Goal: Find contact information: Find contact information

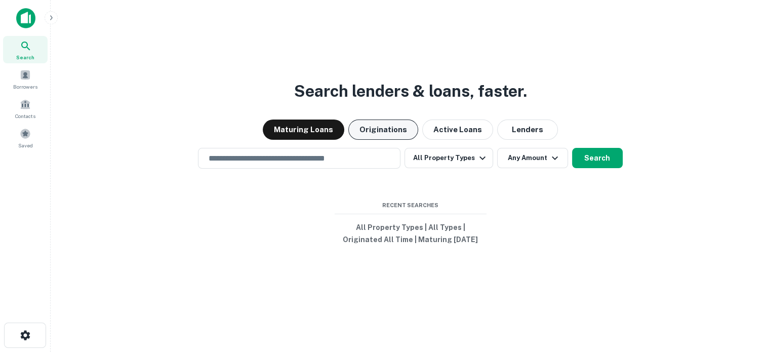
click at [376, 130] on button "Originations" at bounding box center [383, 129] width 70 height 20
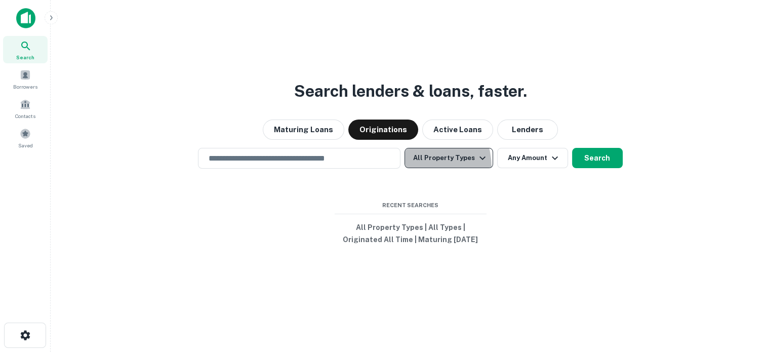
click at [411, 167] on button "All Property Types" at bounding box center [448, 158] width 88 height 20
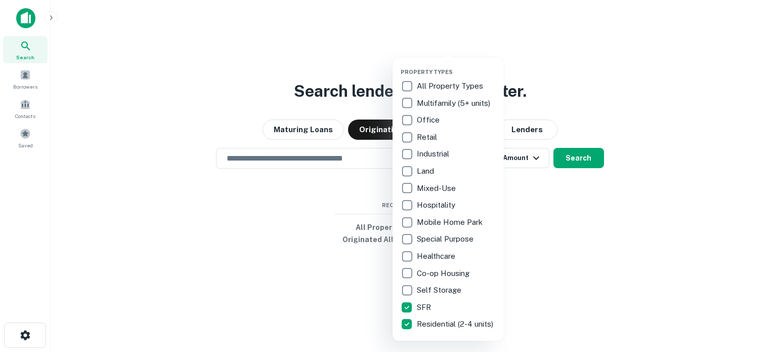
click at [295, 274] on div at bounding box center [388, 176] width 777 height 352
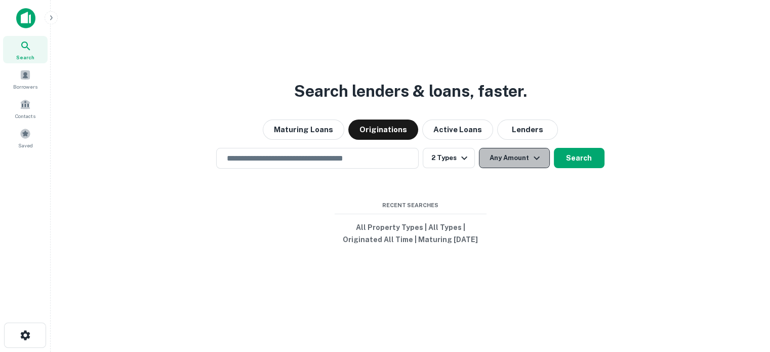
click at [510, 166] on button "Any Amount" at bounding box center [514, 158] width 71 height 20
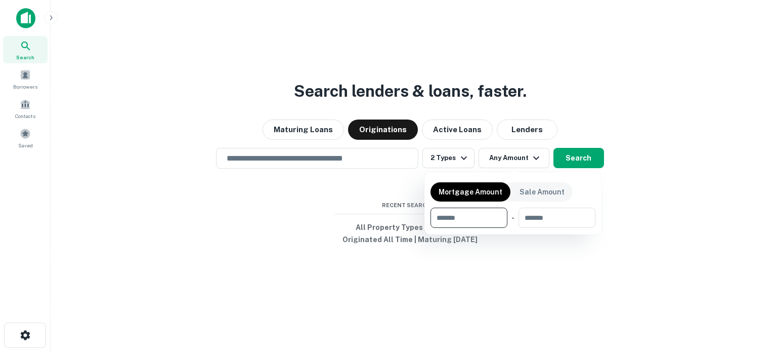
click at [635, 214] on div at bounding box center [388, 176] width 777 height 352
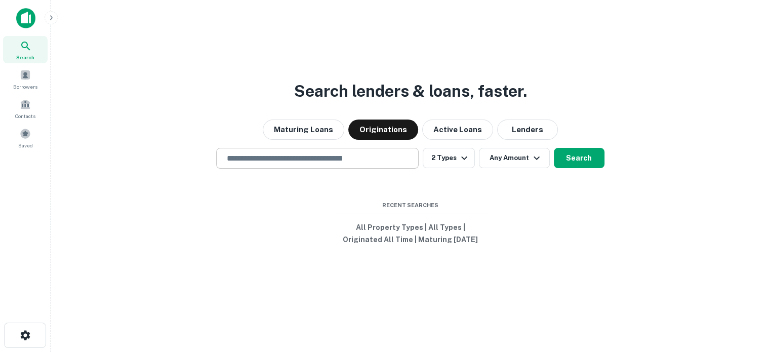
click at [356, 157] on input "text" at bounding box center [317, 158] width 193 height 12
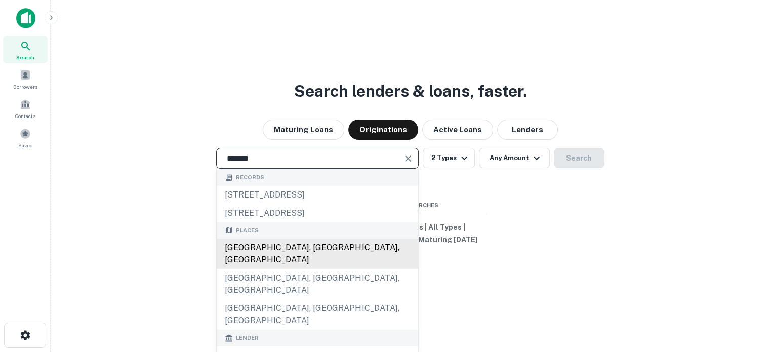
click at [277, 248] on div "[GEOGRAPHIC_DATA], [GEOGRAPHIC_DATA], [GEOGRAPHIC_DATA]" at bounding box center [317, 253] width 201 height 30
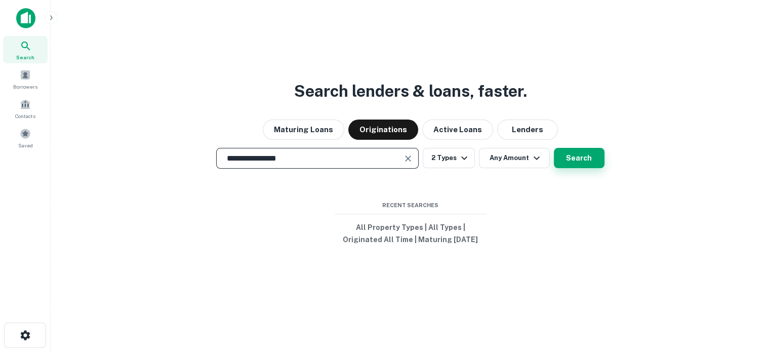
type input "**********"
click at [591, 163] on button "Search" at bounding box center [579, 158] width 51 height 20
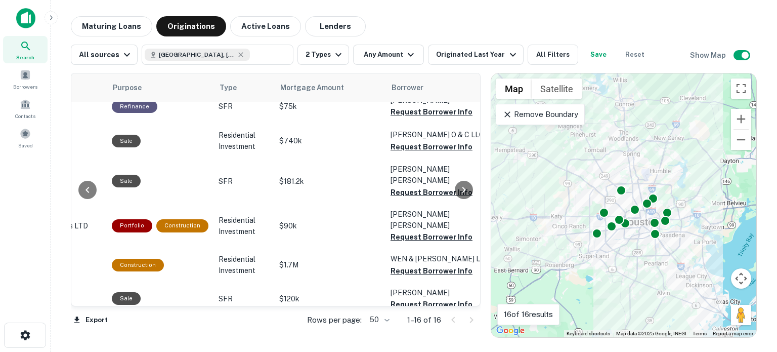
scroll to position [0, 297]
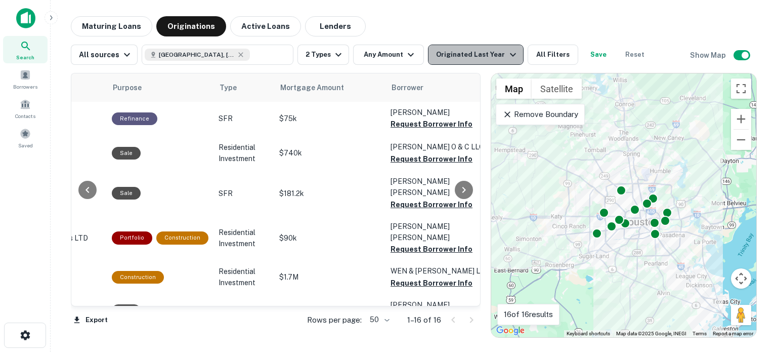
click at [475, 56] on div "Originated Last Year" at bounding box center [477, 55] width 82 height 12
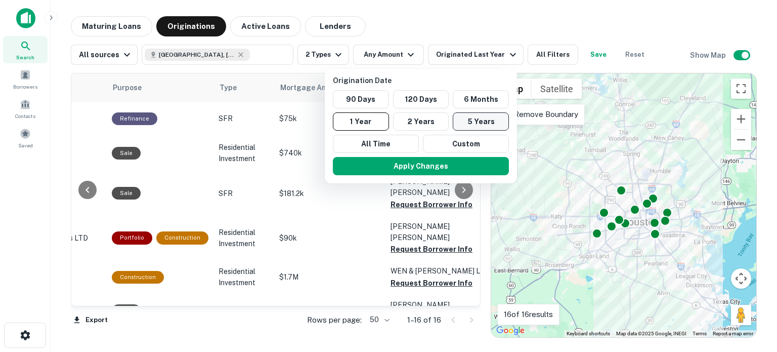
click at [477, 123] on button "5 Years" at bounding box center [481, 121] width 56 height 18
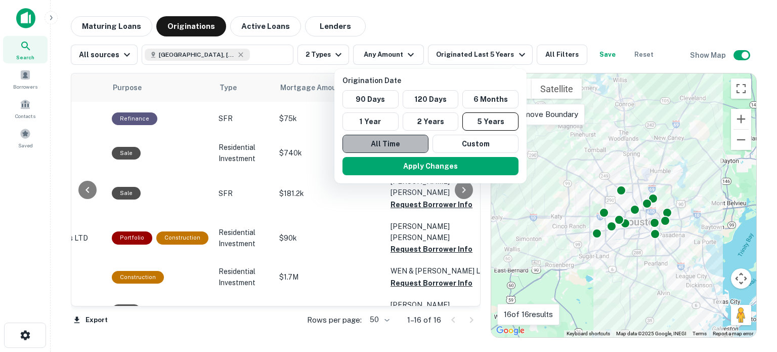
click at [403, 149] on button "All Time" at bounding box center [386, 144] width 86 height 18
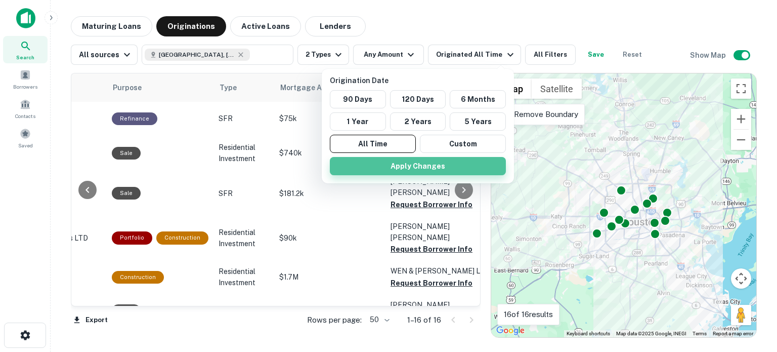
click at [407, 165] on button "Apply Changes" at bounding box center [418, 166] width 176 height 18
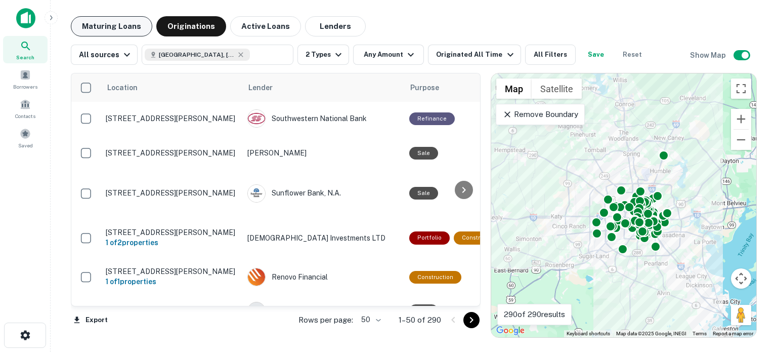
click at [127, 23] on button "Maturing Loans" at bounding box center [111, 26] width 81 height 20
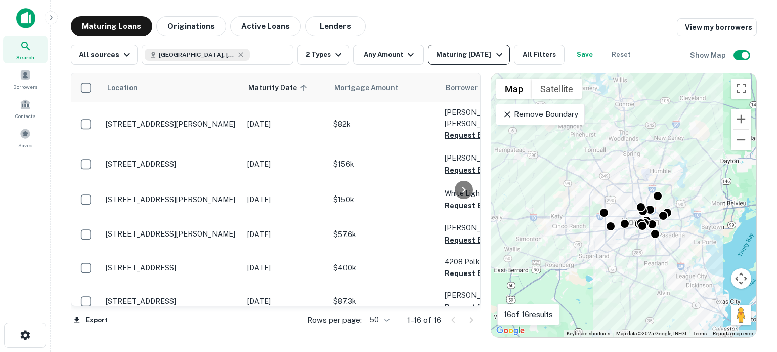
click at [480, 53] on div "Maturing [DATE]" at bounding box center [470, 55] width 69 height 12
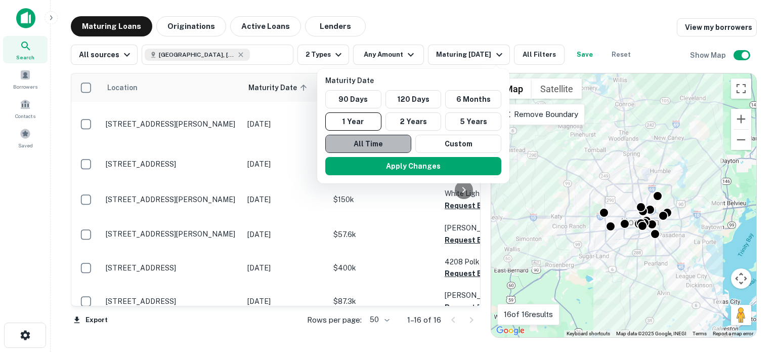
click at [385, 142] on button "All Time" at bounding box center [368, 144] width 86 height 18
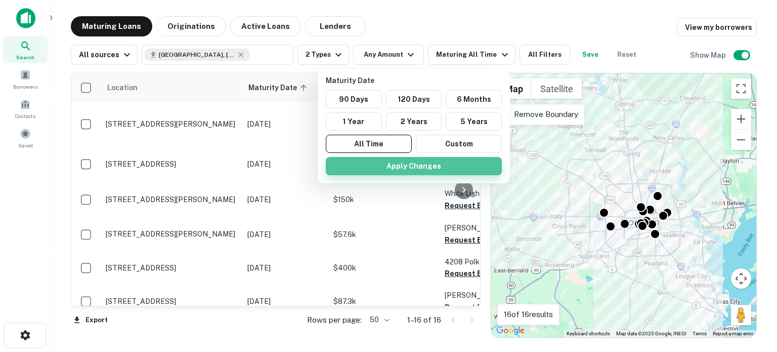
click at [389, 165] on button "Apply Changes" at bounding box center [414, 166] width 176 height 18
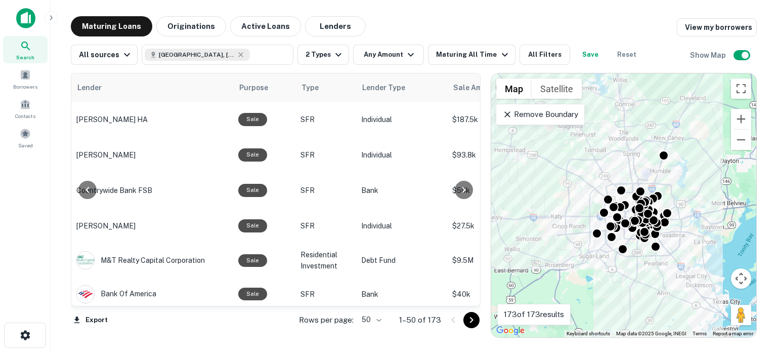
scroll to position [0, 535]
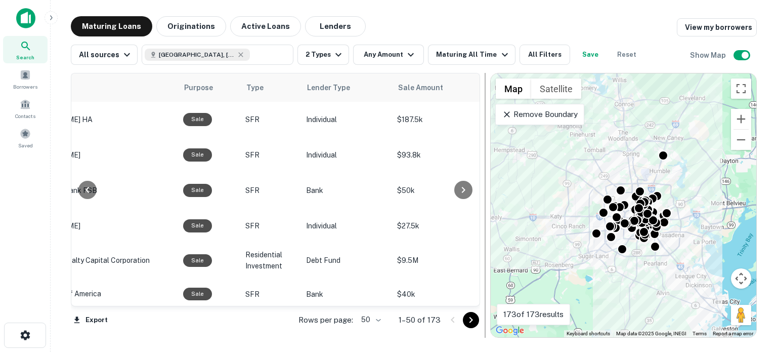
drag, startPoint x: 482, startPoint y: 102, endPoint x: 482, endPoint y: 123, distance: 20.7
click at [482, 123] on div at bounding box center [485, 205] width 10 height 265
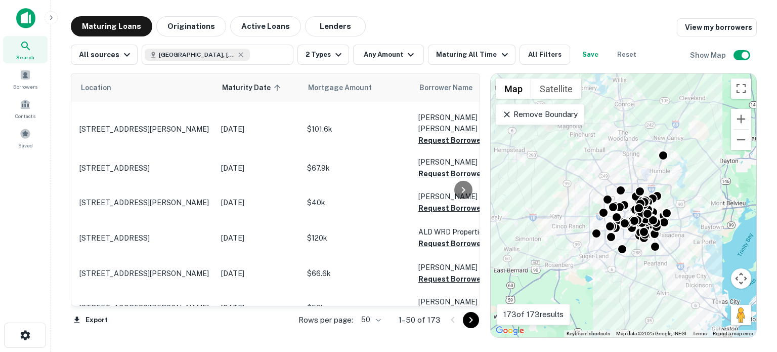
scroll to position [307, 0]
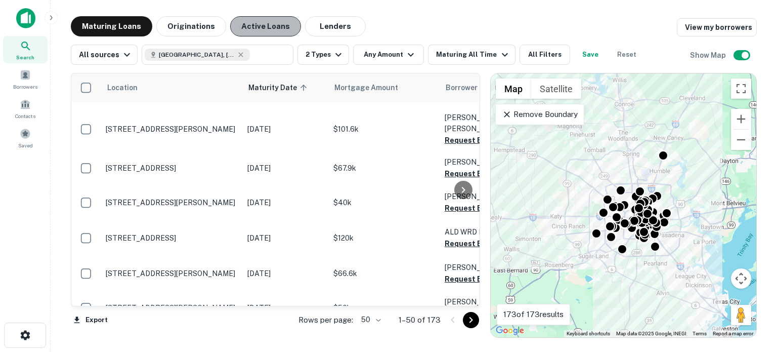
click at [271, 21] on button "Active Loans" at bounding box center [265, 26] width 71 height 20
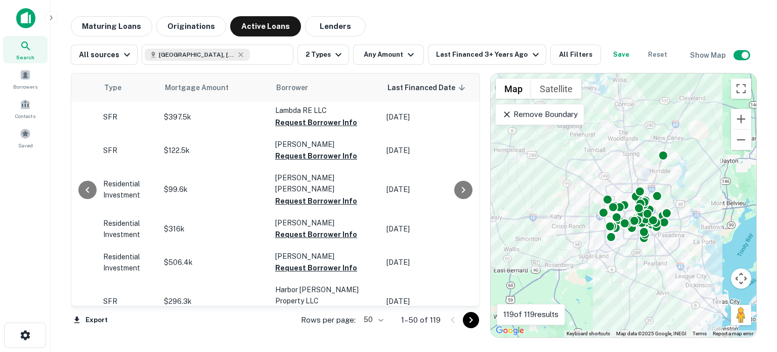
scroll to position [805, 385]
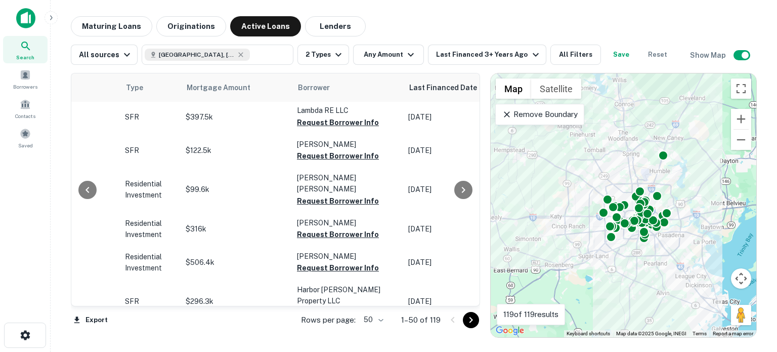
drag, startPoint x: 191, startPoint y: 306, endPoint x: 245, endPoint y: 323, distance: 56.5
click at [245, 307] on div "Location Lender Purpose Type Mortgage Amount Borrower Last Financed Date sorted…" at bounding box center [275, 190] width 409 height 234
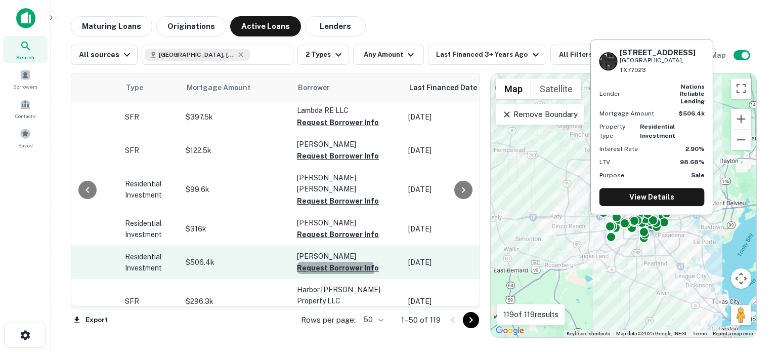
click at [302, 262] on button "Request Borrower Info" at bounding box center [338, 268] width 82 height 12
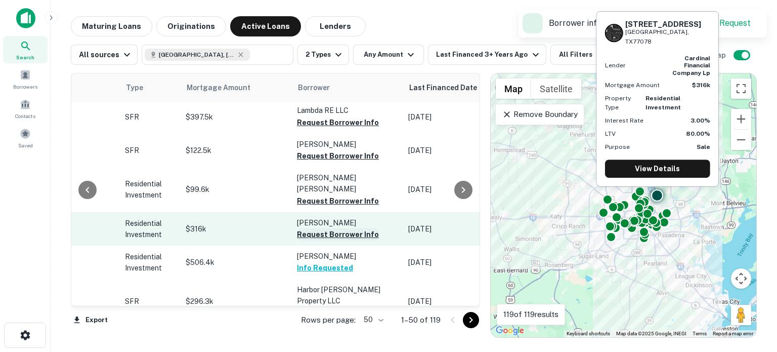
click at [321, 228] on button "Request Borrower Info" at bounding box center [338, 234] width 82 height 12
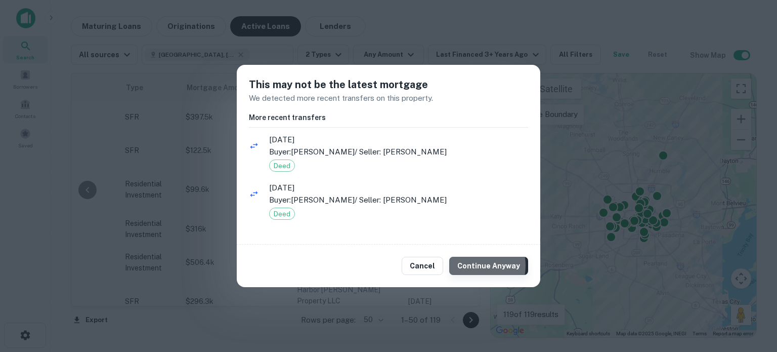
click at [470, 265] on button "Continue Anyway" at bounding box center [488, 266] width 79 height 18
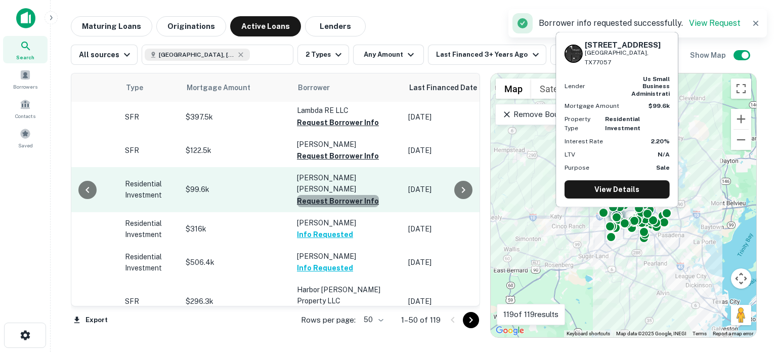
click at [338, 195] on button "Request Borrower Info" at bounding box center [338, 201] width 82 height 12
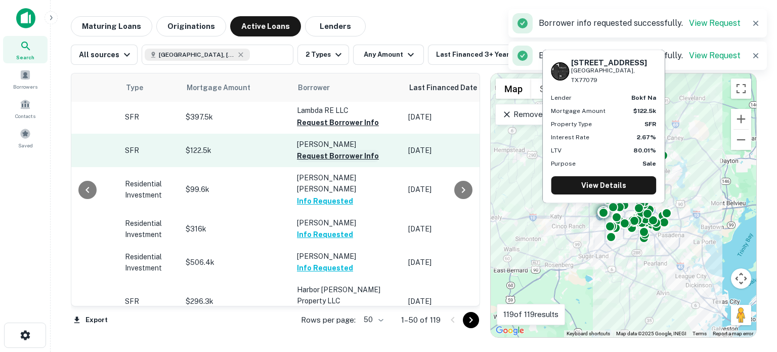
click at [322, 150] on button "Request Borrower Info" at bounding box center [338, 156] width 82 height 12
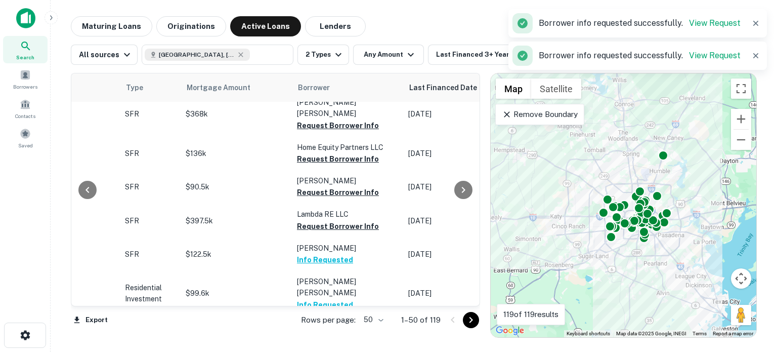
scroll to position [653, 385]
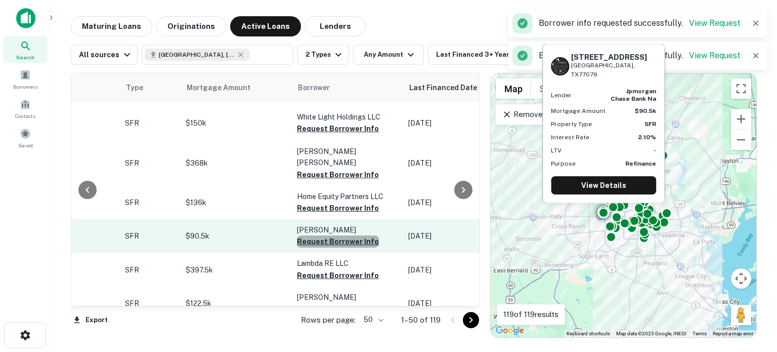
click at [335, 235] on button "Request Borrower Info" at bounding box center [338, 241] width 82 height 12
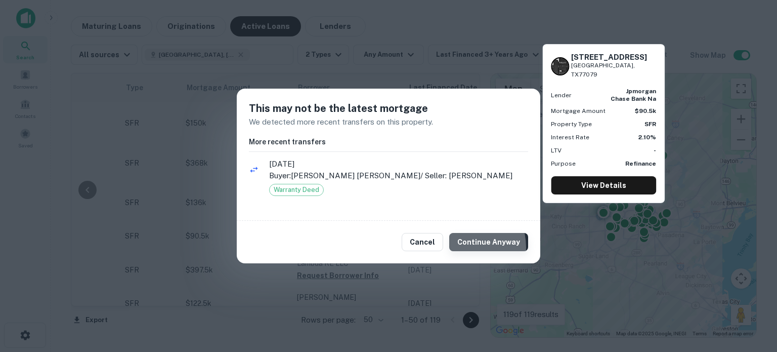
click at [465, 247] on button "Continue Anyway" at bounding box center [488, 242] width 79 height 18
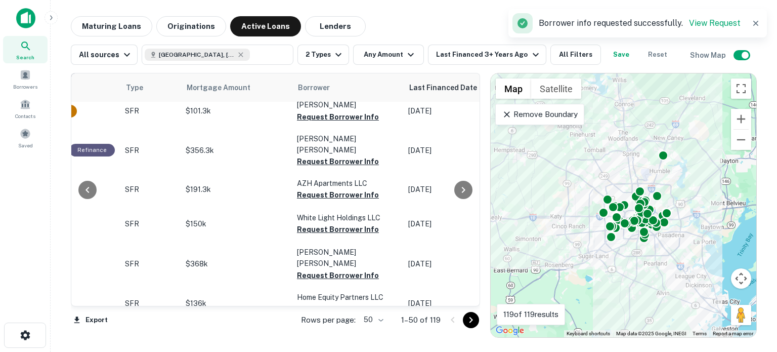
scroll to position [545, 385]
